Goal: Task Accomplishment & Management: Manage account settings

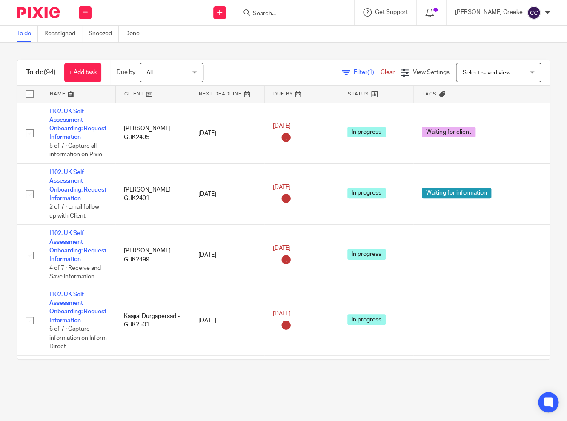
click at [499, 69] on span "Select saved view" at bounding box center [494, 72] width 62 height 18
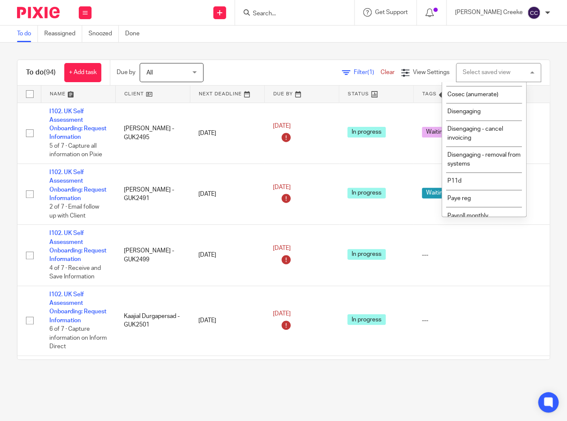
scroll to position [142, 0]
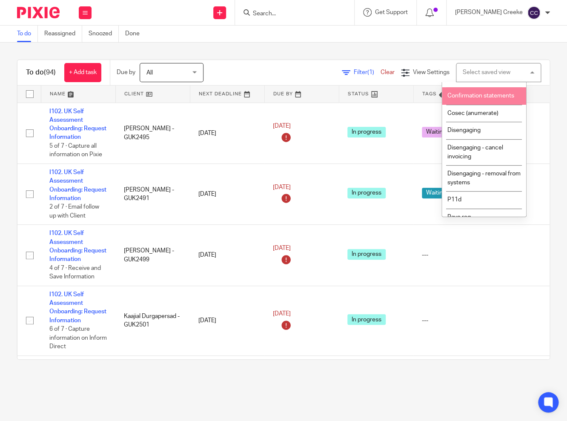
click at [486, 105] on li "Confirmation statements" at bounding box center [484, 95] width 84 height 17
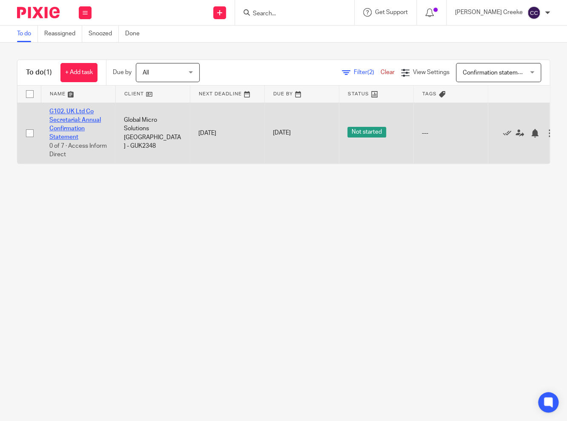
click at [65, 114] on link "G102. UK Ltd Co Secretarial: Annual Confirmation Statement" at bounding box center [75, 125] width 52 height 32
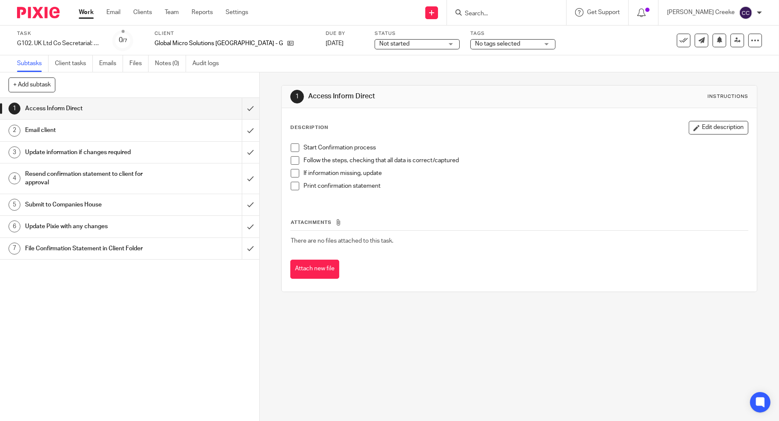
click at [380, 47] on span "Not started" at bounding box center [395, 44] width 30 height 6
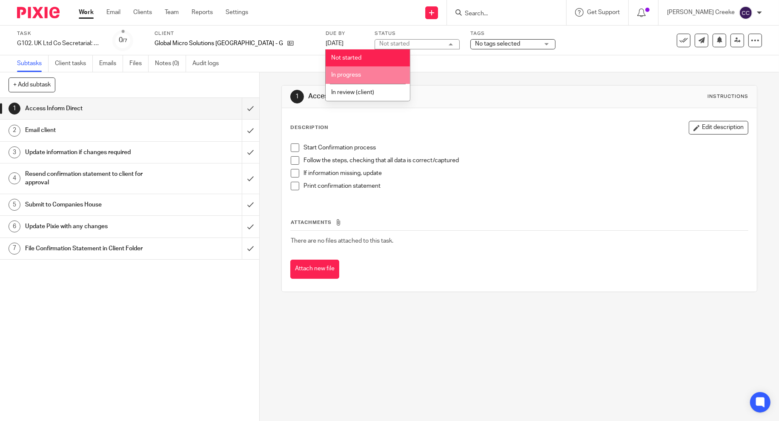
drag, startPoint x: 351, startPoint y: 78, endPoint x: 391, endPoint y: 60, distance: 44.2
click at [351, 76] on span "In progress" at bounding box center [346, 75] width 30 height 6
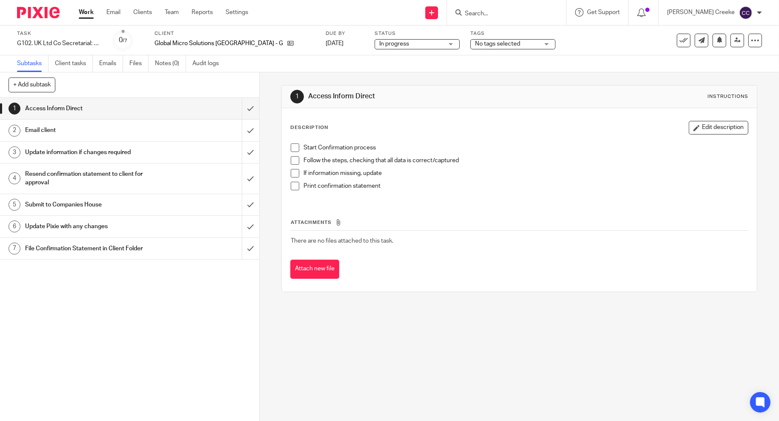
click at [471, 37] on div "Tags No tags selected In review (internal) Ready to file Back In progress (dela…" at bounding box center [513, 40] width 85 height 20
click at [475, 44] on span "No tags selected" at bounding box center [497, 44] width 45 height 6
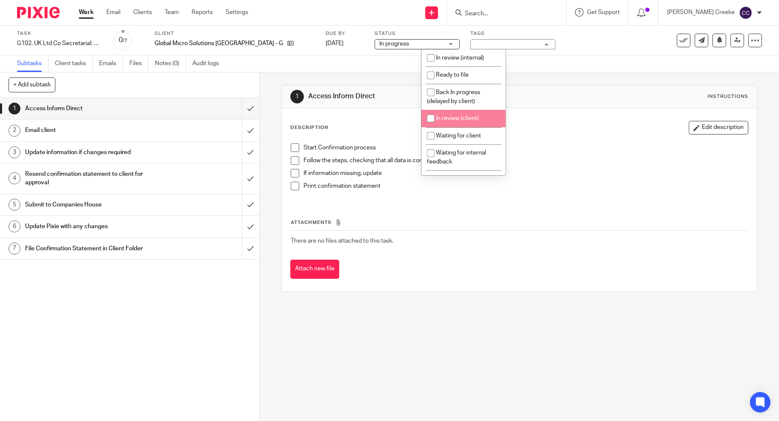
click at [461, 121] on span "In review (client)" at bounding box center [457, 118] width 43 height 6
checkbox input "true"
drag, startPoint x: 313, startPoint y: 344, endPoint x: 287, endPoint y: 231, distance: 116.0
click at [315, 339] on div "1 Access Inform Direct Instructions Description Edit description Start Confirma…" at bounding box center [520, 246] width 520 height 349
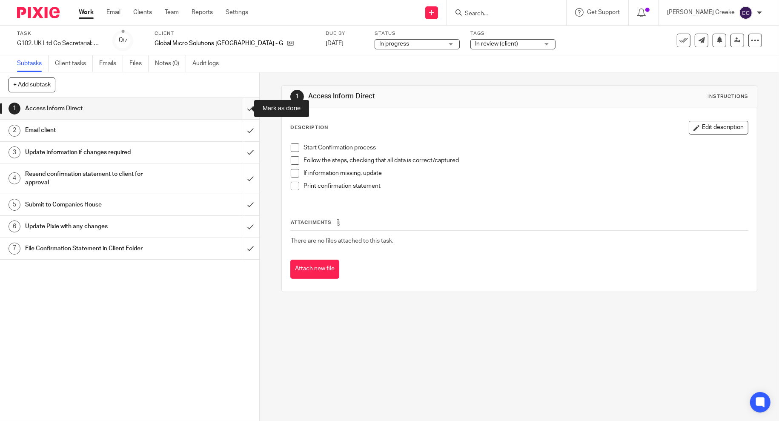
click at [242, 109] on input "submit" at bounding box center [129, 108] width 259 height 21
click at [239, 128] on input "submit" at bounding box center [129, 130] width 259 height 21
click at [243, 150] on input "submit" at bounding box center [129, 152] width 259 height 21
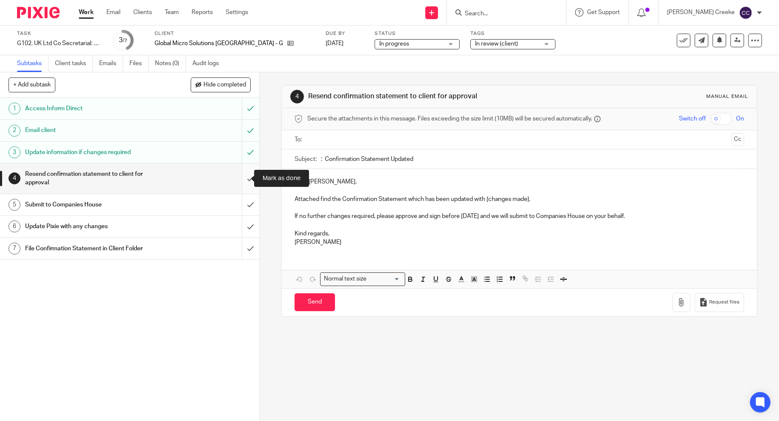
click at [241, 180] on input "submit" at bounding box center [129, 179] width 259 height 30
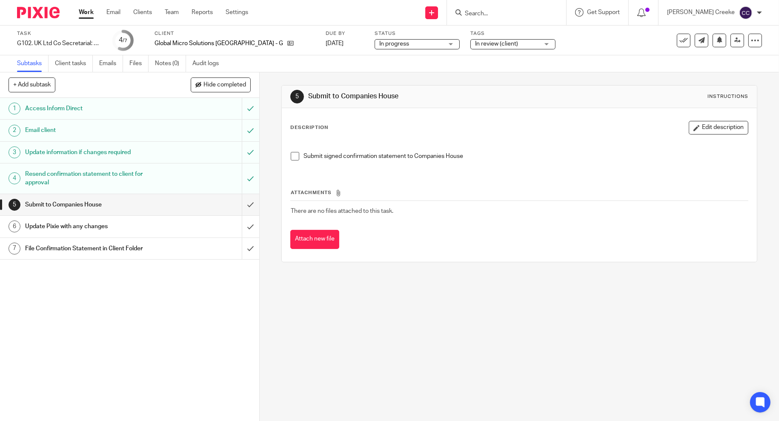
click at [132, 374] on div "1 Access Inform Direct 2 Email client 3 Update information if changes required …" at bounding box center [129, 259] width 259 height 323
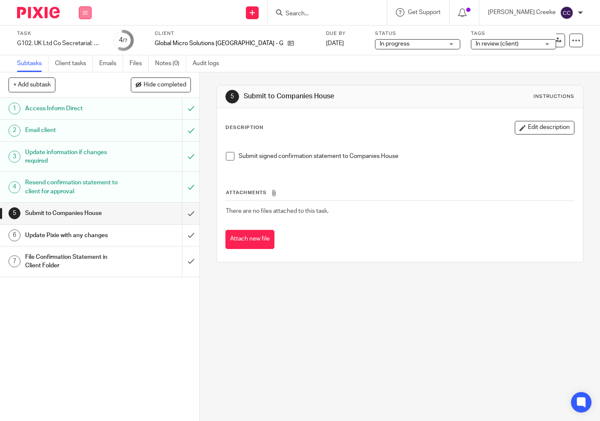
click at [83, 12] on icon at bounding box center [85, 12] width 5 height 5
click at [82, 38] on link "Work" at bounding box center [81, 40] width 15 height 6
